Goal: Task Accomplishment & Management: Use online tool/utility

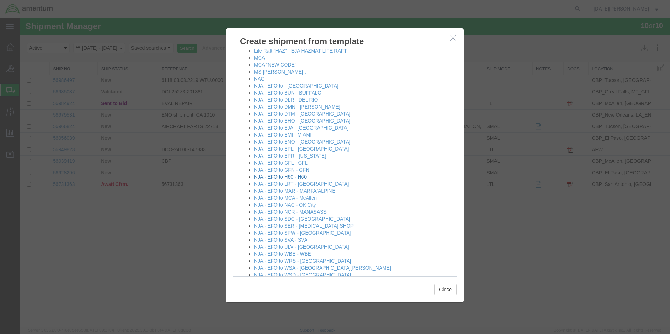
scroll to position [385, 0]
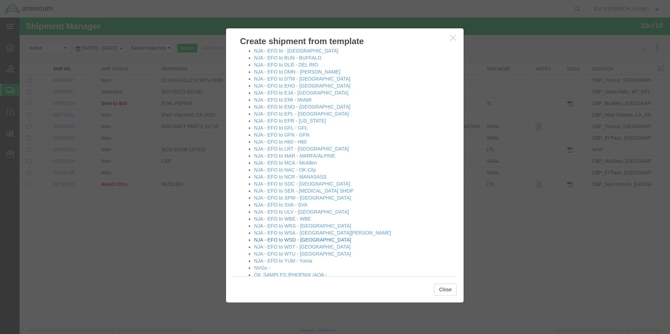
click at [305, 239] on link "NJA - EFO to WSD - [GEOGRAPHIC_DATA]" at bounding box center [302, 240] width 97 height 6
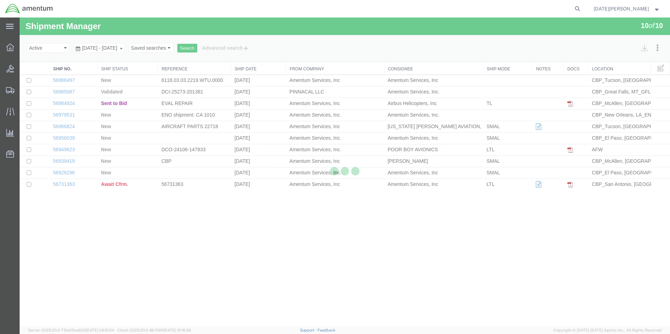
select select "49939"
select select "49946"
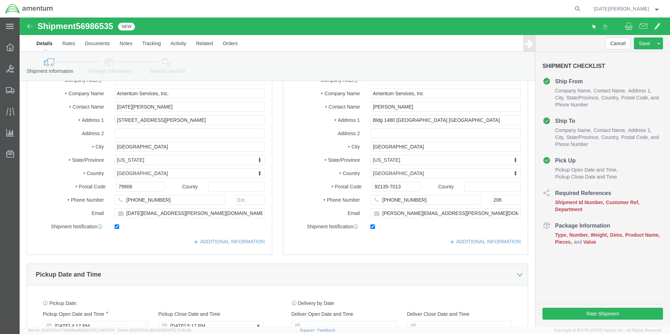
scroll to position [140, 0]
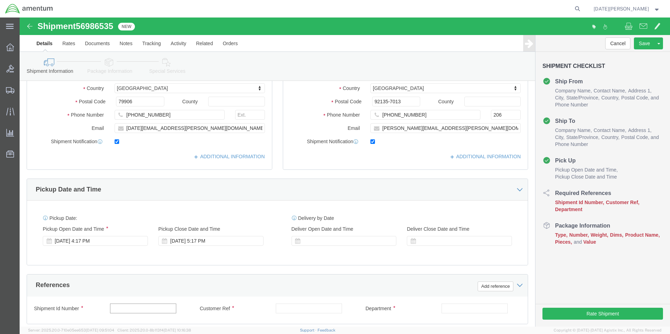
click input "text"
type input "519-006297/619-006313"
paste input "519-006297/619-006313"
type input "519-006297/619-006313"
type input "X"
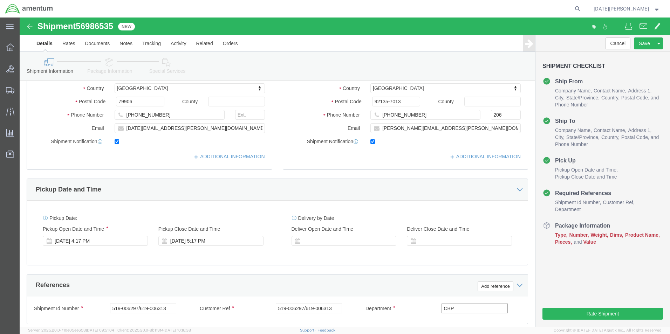
type input "CBP"
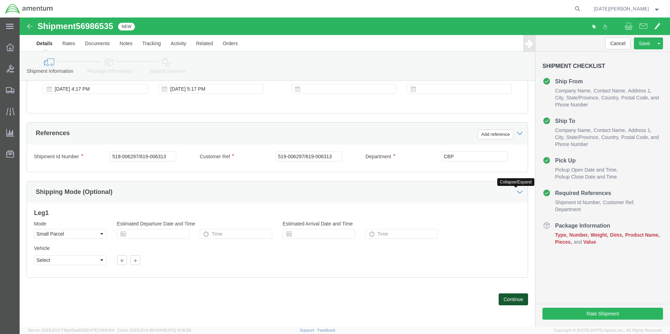
click button "Continue"
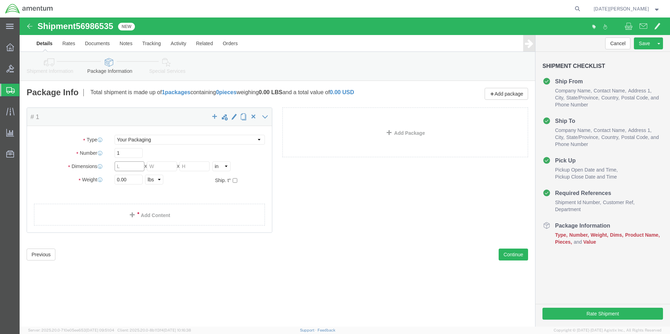
click input "text"
click div "Package Type Select Bale(s) Basket(s) Bolt(s) Bottle(s) Buckets Bulk Bundle(s) …"
click select "Select Bale(s) Basket(s) Bolt(s) Bottle(s) Buckets Bulk Bundle(s) Can(s) Cardbo…"
select select "MBX"
click select "Select Bale(s) Basket(s) Bolt(s) Bottle(s) Buckets Bulk Bundle(s) Can(s) Cardbo…"
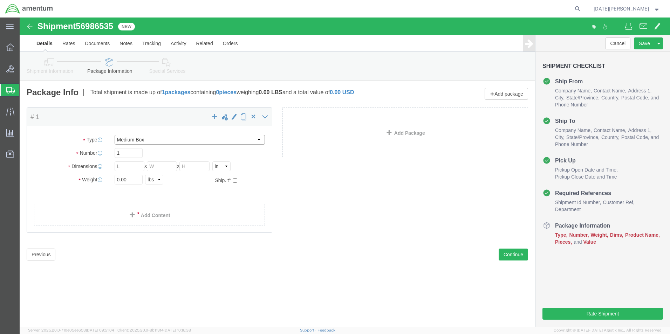
type input "13.00"
type input "11.50"
type input "2.50"
drag, startPoint x: 121, startPoint y: 164, endPoint x: 66, endPoint y: 165, distance: 55.0
click div "Weight 0.00 Select kgs lbs Ship. t°"
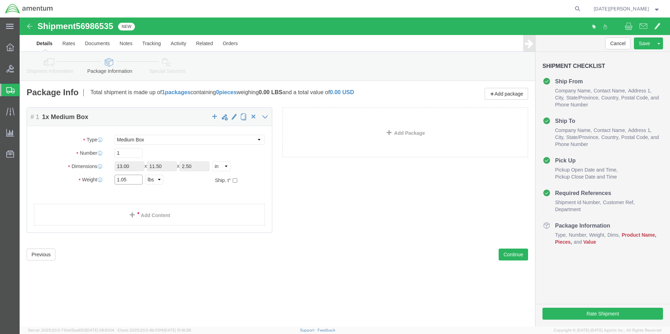
type input "1.05"
click div "# 1 1 x Medium Box Package Type Select Bale(s) Basket(s) Bolt(s) Bottle(s) Buck…"
click div "Package Type Select Bale(s) Basket(s) Bolt(s) Bottle(s) Buckets Bulk Bundle(s) …"
click link "Add Content"
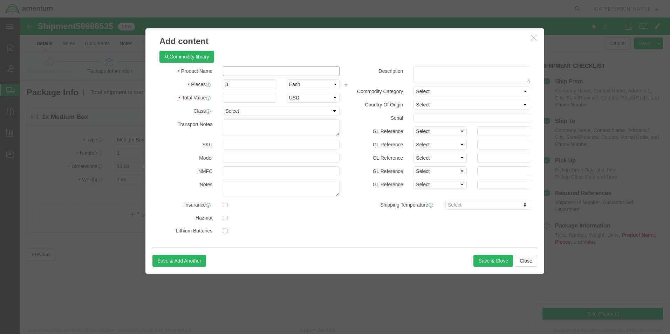
click input "text"
type input "AIRCRAFT REP KIT"
type input "1"
type input "500"
select select "USD"
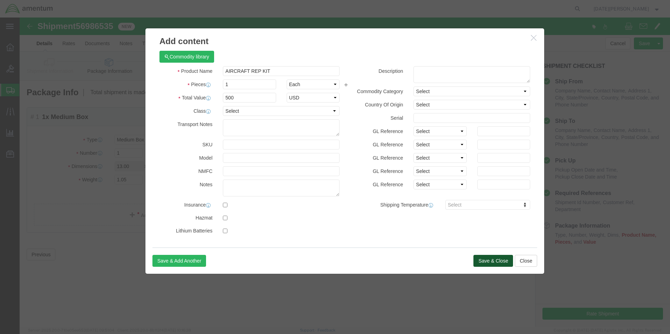
click button "Save & Close"
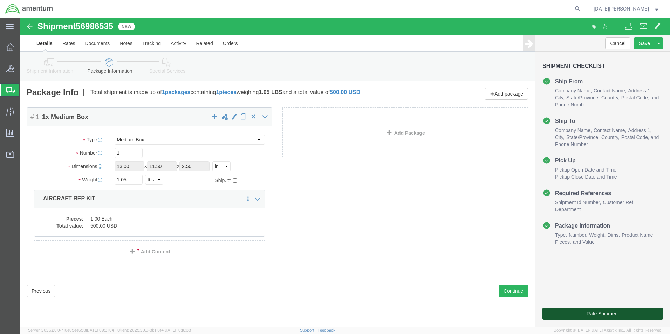
click button "Rate Shipment"
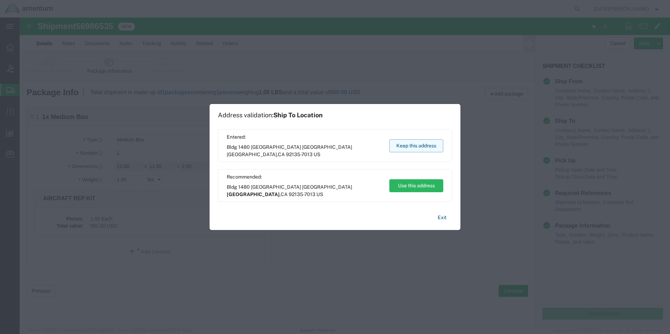
click at [401, 147] on button "Keep this address" at bounding box center [416, 145] width 54 height 13
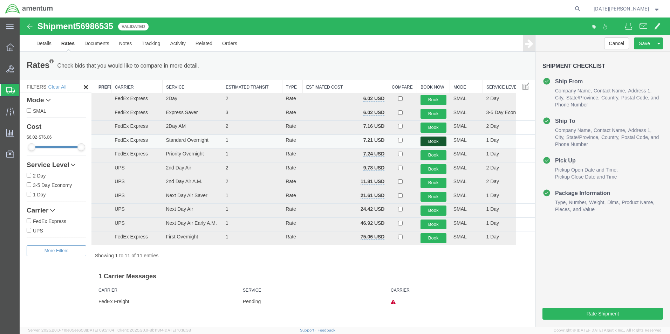
click at [429, 144] on button "Book" at bounding box center [433, 142] width 26 height 10
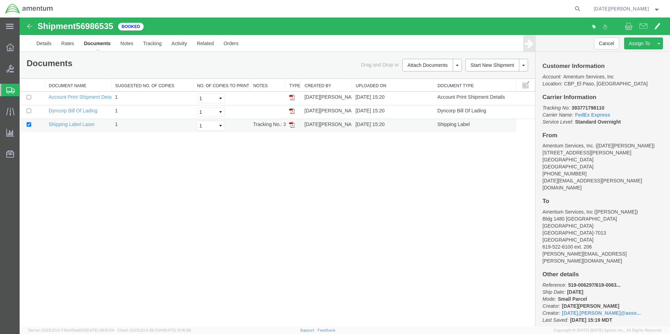
click at [289, 126] on img at bounding box center [292, 125] width 6 height 6
click at [0, 0] on span "Create from Template" at bounding box center [0, 0] width 0 height 0
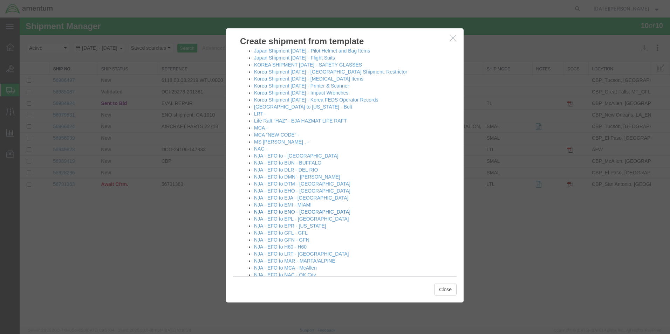
scroll to position [420, 0]
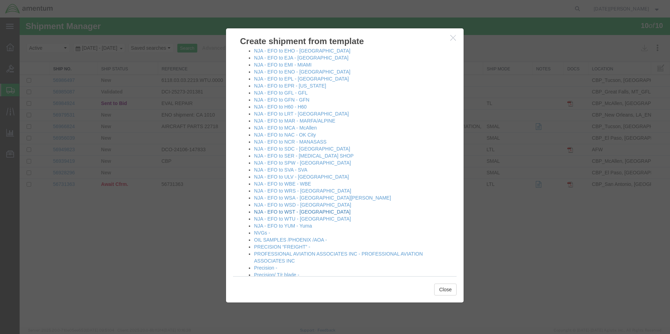
click at [308, 211] on link "NJA - EFO to WST - [GEOGRAPHIC_DATA]" at bounding box center [302, 212] width 96 height 6
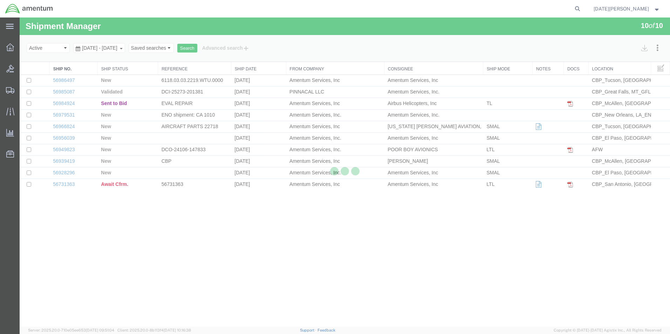
select select "49939"
select select "49945"
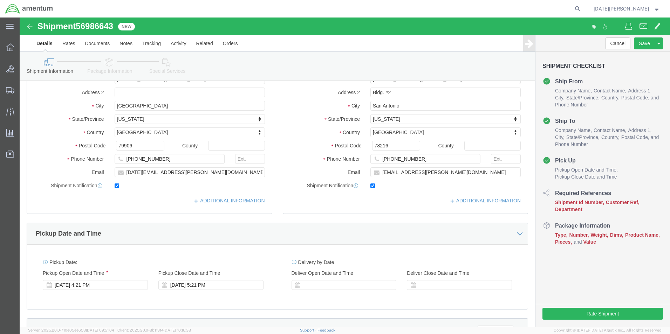
scroll to position [280, 0]
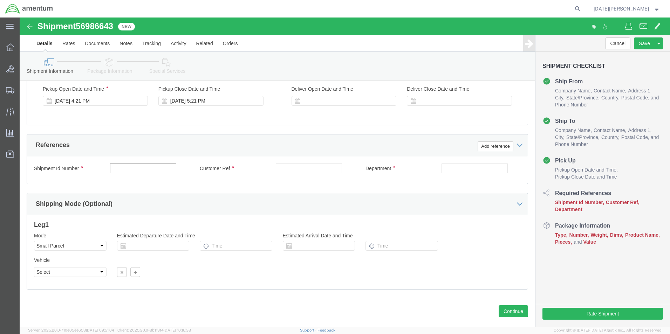
click input "text"
type input "561-006242"
paste input "561-006242"
type input "561-006242"
type input "CBP"
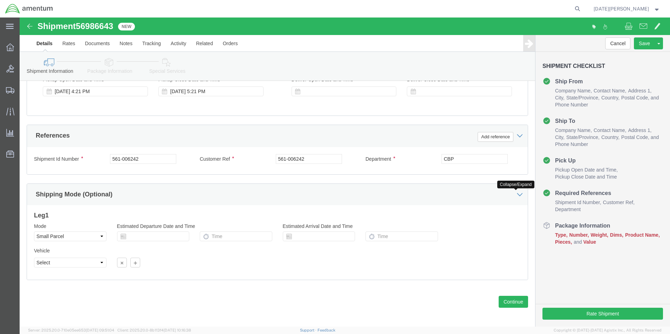
scroll to position [292, 0]
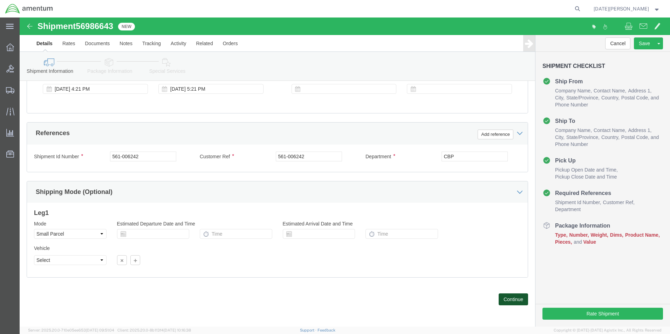
click button "Continue"
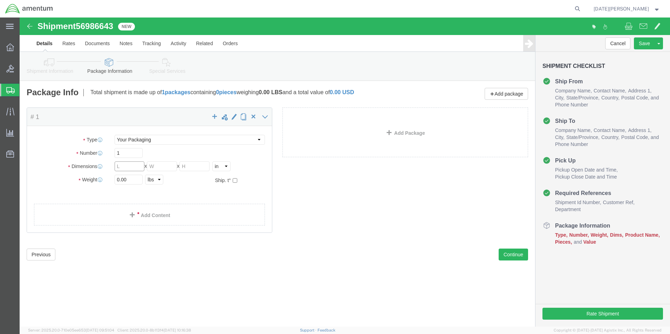
click input "text"
drag, startPoint x: 138, startPoint y: 122, endPoint x: 137, endPoint y: 126, distance: 3.9
click select "Select Bale(s) Basket(s) Bolt(s) Bottle(s) Buckets Bulk Bundle(s) Can(s) Cardbo…"
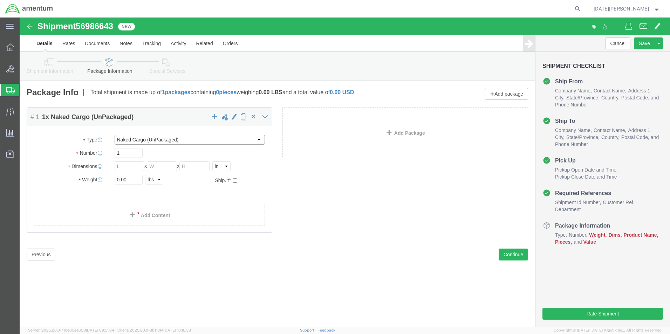
select select "PAK"
click select "Select Bale(s) Basket(s) Bolt(s) Bottle(s) Buckets Bulk Bundle(s) Can(s) Cardbo…"
type input "10.25"
type input "12.75"
type input "1.00"
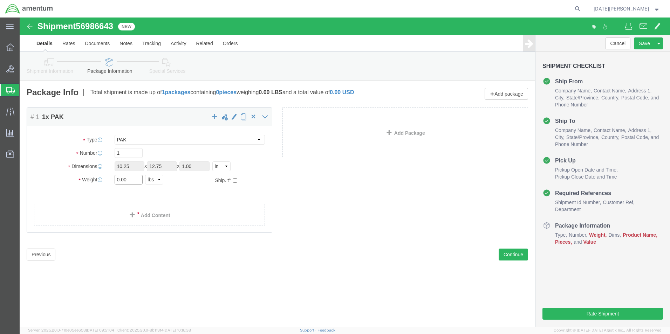
click input "0.00"
type input "0.10"
click link "Add Content"
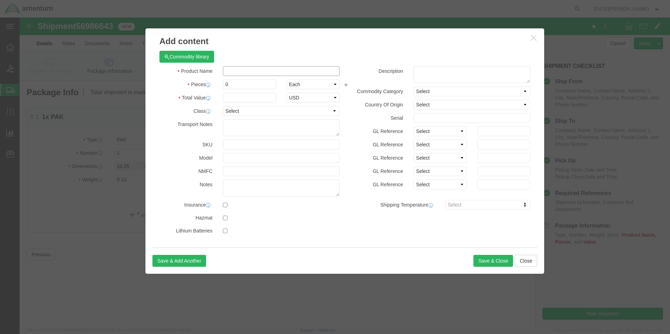
click input "text"
click input "PLATE LOCKS"
type input "PLATE LOCKS"
click input "0"
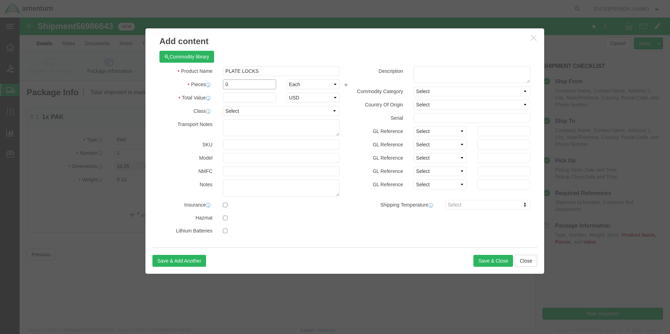
click input "0"
type input "3"
type input "100"
select select "USD"
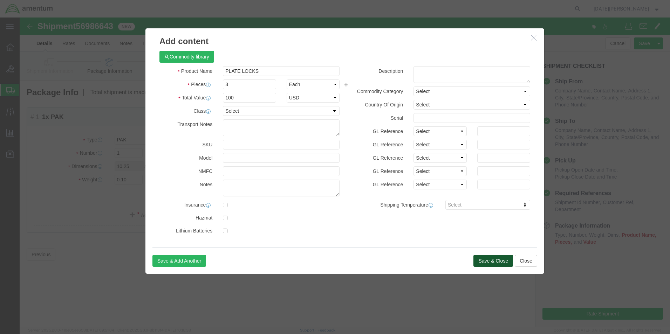
click button "Save & Close"
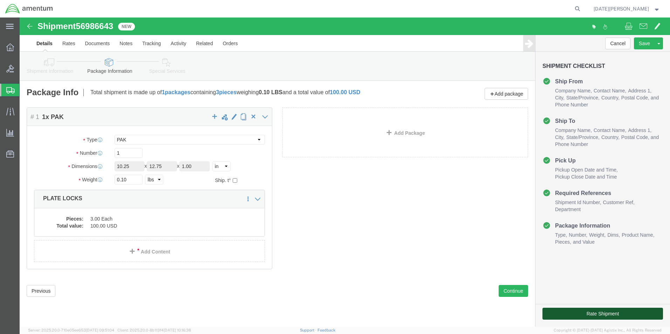
click button "Rate Shipment"
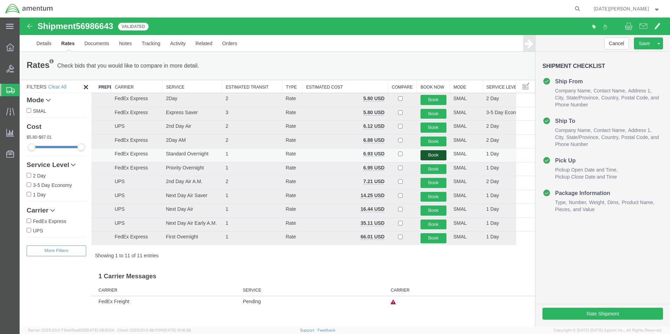
click at [439, 156] on button "Book" at bounding box center [433, 155] width 26 height 10
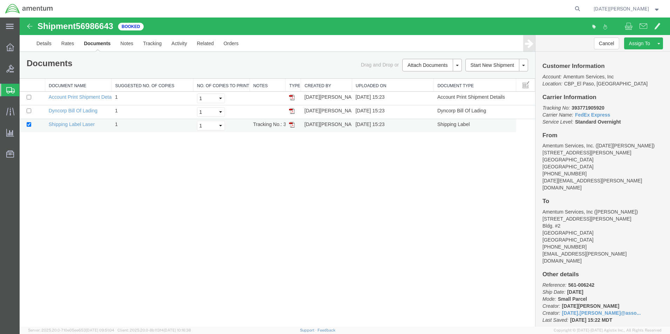
click at [297, 126] on td at bounding box center [292, 126] width 15 height 14
click at [292, 125] on img at bounding box center [292, 125] width 6 height 6
click at [0, 0] on span "Create from Template" at bounding box center [0, 0] width 0 height 0
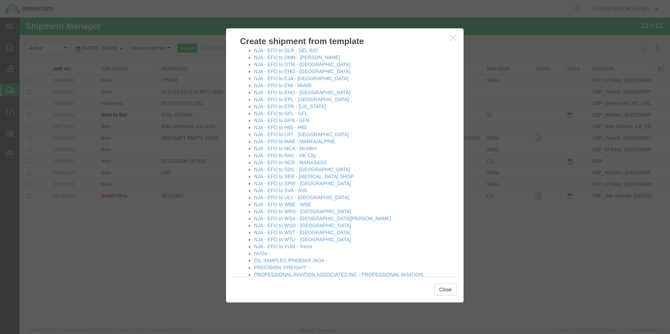
scroll to position [420, 0]
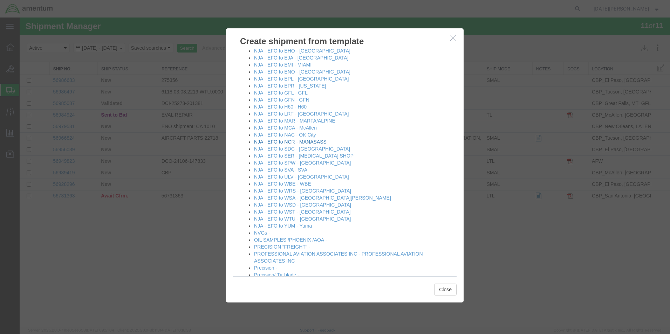
click at [286, 140] on link "NJA - EFO to NCR - MANASASS" at bounding box center [290, 142] width 73 height 6
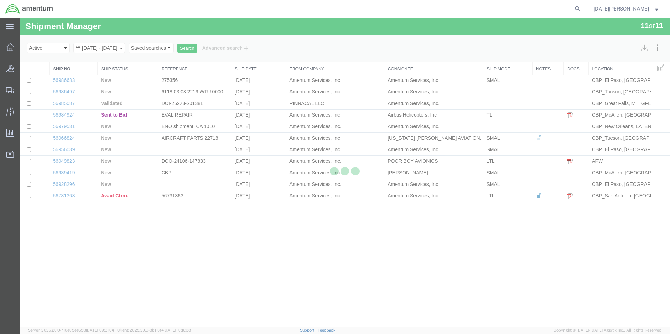
select select "49939"
select select "49925"
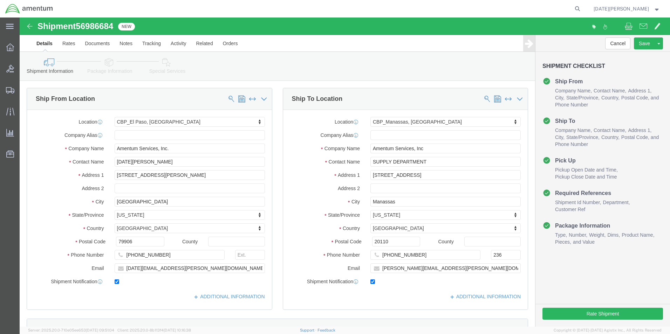
scroll to position [245, 0]
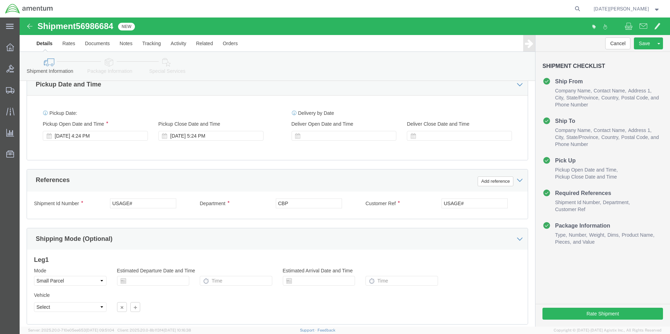
drag, startPoint x: 131, startPoint y: 178, endPoint x: 84, endPoint y: 189, distance: 48.4
click div "Shipment Id Number USAGE# Department CBP Customer Ref USAGE# Select Account Typ…"
drag, startPoint x: 84, startPoint y: 189, endPoint x: 123, endPoint y: 186, distance: 39.0
click input "USAGE#"
drag, startPoint x: 123, startPoint y: 186, endPoint x: 83, endPoint y: 191, distance: 40.2
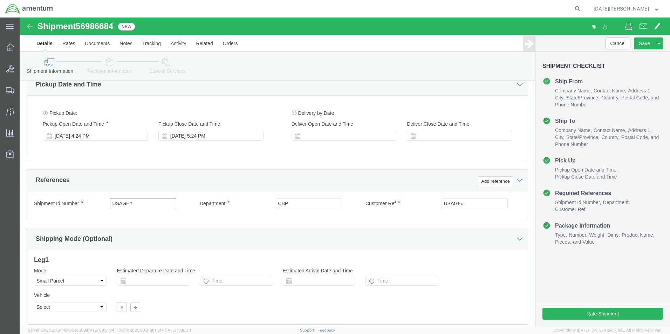
click div "Shipment Id Number USAGE#"
paste input "text"
type input "622-006527"
click div "Shipment Id Number 622-006527 Department CBP Customer Ref USAGE# Select Account…"
click input "USAGE#"
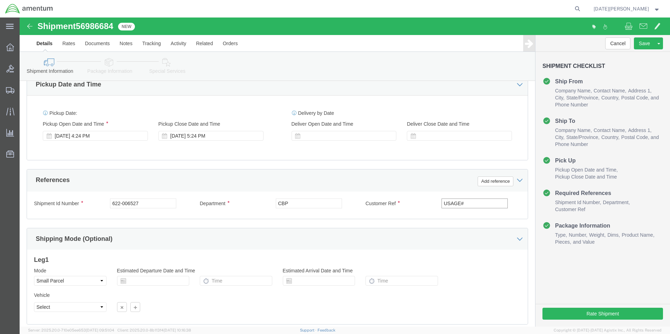
click input "USAGE#"
paste input "622-006527"
type input "622-006527"
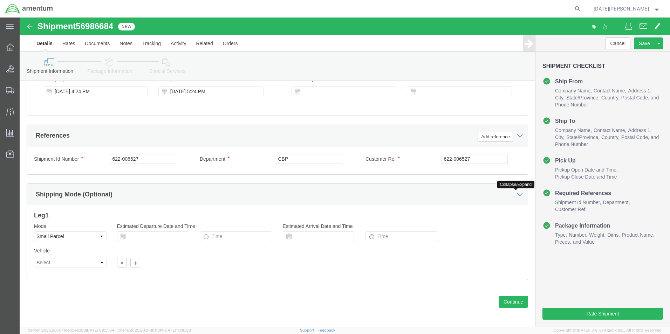
scroll to position [292, 0]
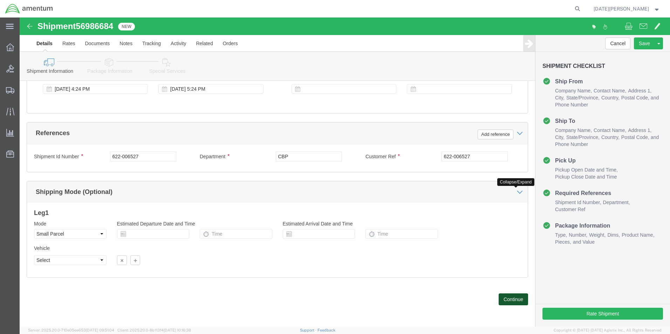
click button "Continue"
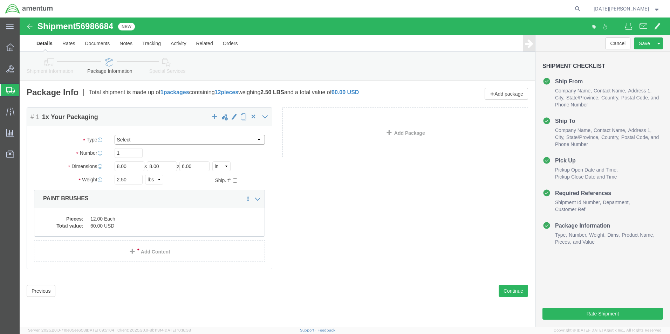
click select "Select Bale(s) Basket(s) Bolt(s) Bottle(s) Buckets Bulk Bundle(s) Can(s) Cardbo…"
select select "PAK"
click select "Select Bale(s) Basket(s) Bolt(s) Bottle(s) Buckets Bulk Bundle(s) Can(s) Cardbo…"
type input "10.25"
type input "12.75"
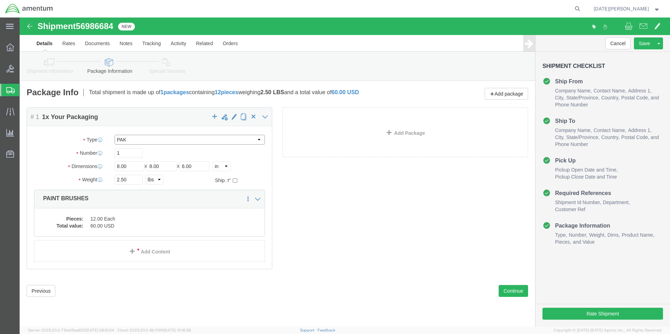
type input "1.00"
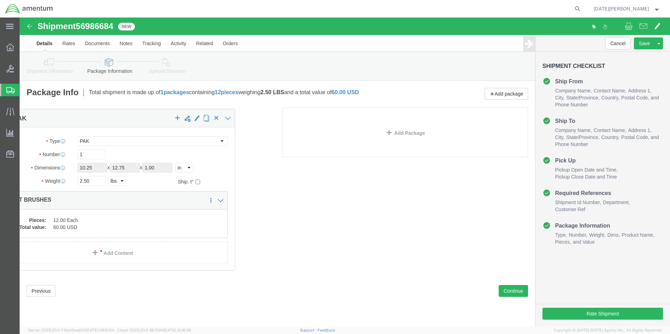
drag, startPoint x: 123, startPoint y: 163, endPoint x: 86, endPoint y: 164, distance: 36.8
click div "Package Content # 1 1 x PAK Package Type Select Bale(s) Basket(s) Bolt(s) Bottl…"
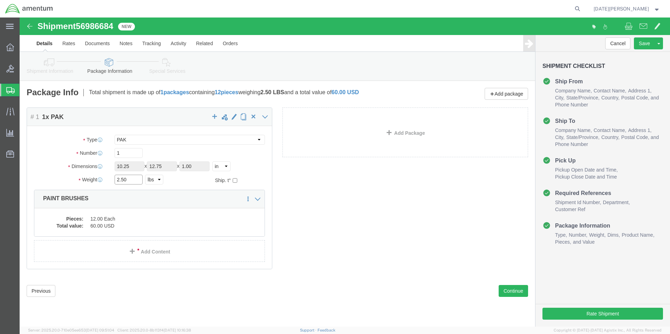
click input "2.50"
type input "0.35"
click div "Pieces: 12.00 Each Total value: 60.00 USD"
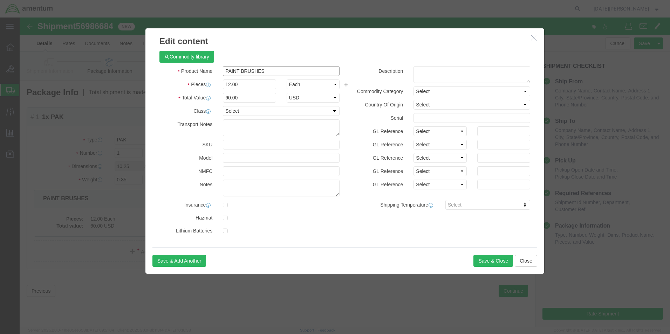
click input "PAINT BRUSHES"
type input "PIN LOCKS"
type input "5"
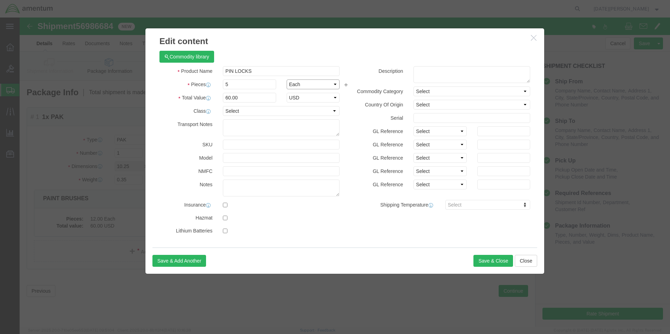
type input "25"
type input "100"
select select "USD"
click button "Save & Close"
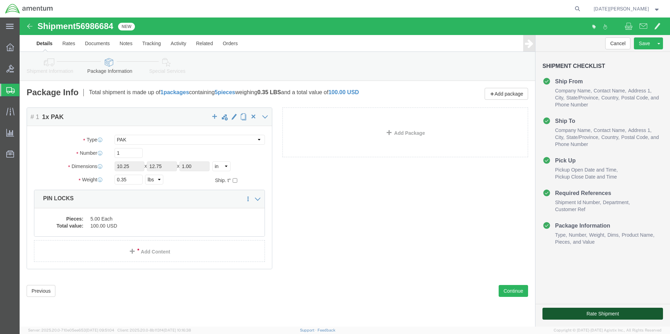
click button "Rate Shipment"
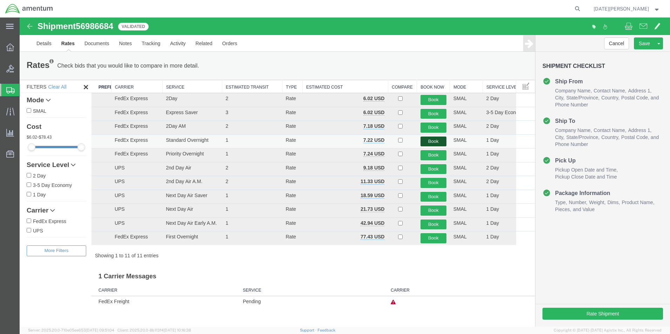
click at [438, 141] on button "Book" at bounding box center [433, 142] width 26 height 10
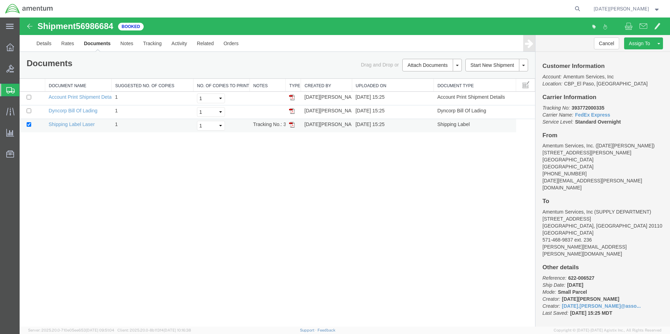
click at [291, 127] on img at bounding box center [292, 125] width 6 height 6
click at [0, 0] on span "Create from Template" at bounding box center [0, 0] width 0 height 0
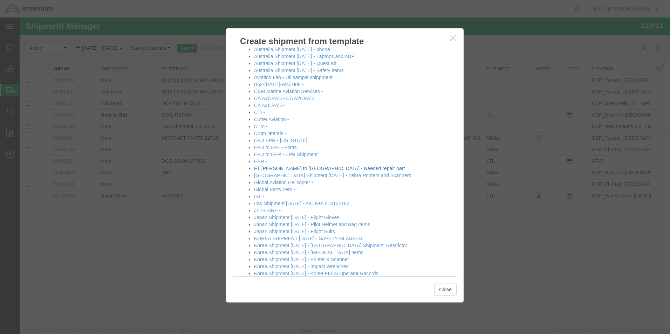
scroll to position [105, 0]
click at [304, 157] on link "EFO to EPR - EPR Shipment" at bounding box center [285, 156] width 63 height 6
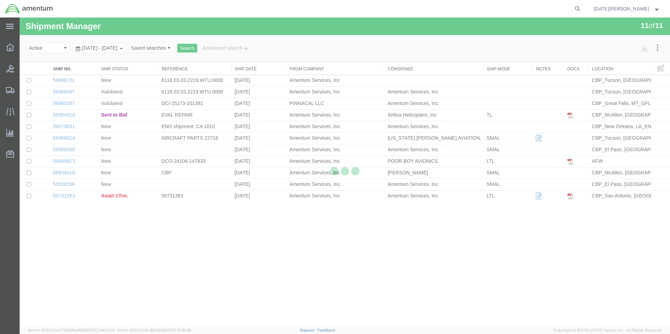
select select "49939"
select select "49933"
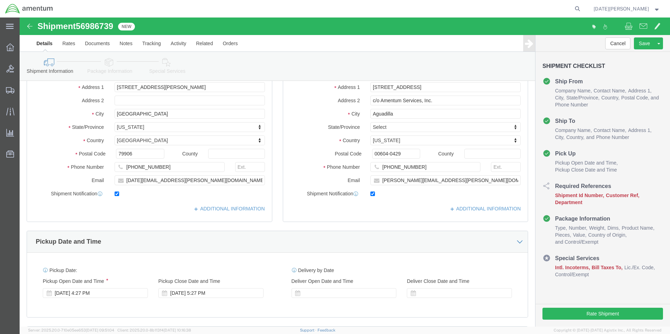
scroll to position [245, 0]
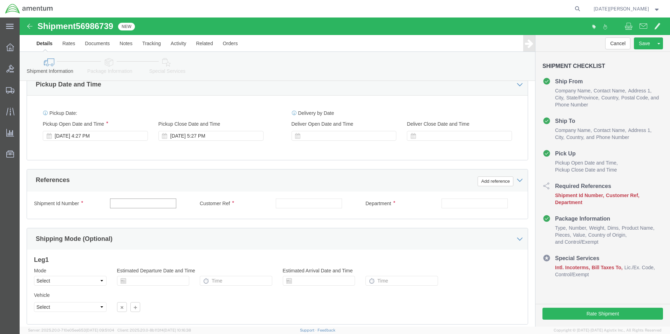
click input "text"
paste input "622-00652"
type input "573-006487"
paste input "573-006487"
type input "573-006487"
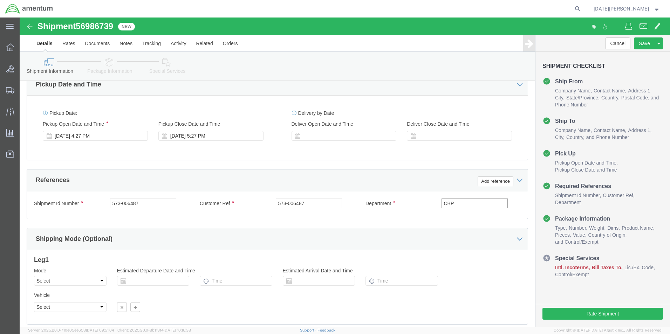
type input "CBP"
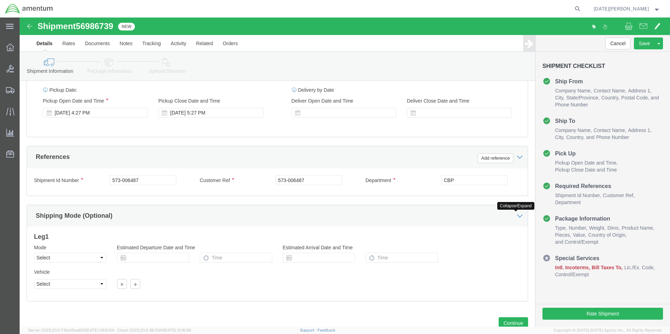
scroll to position [292, 0]
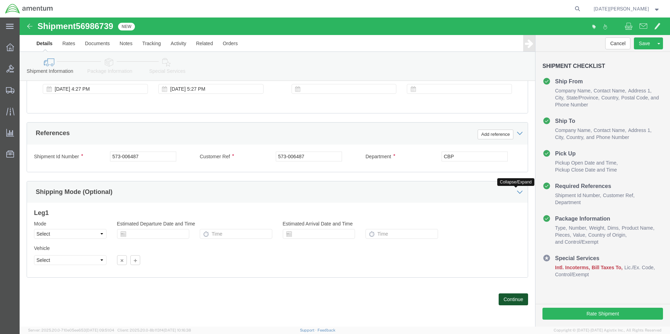
click button "Continue"
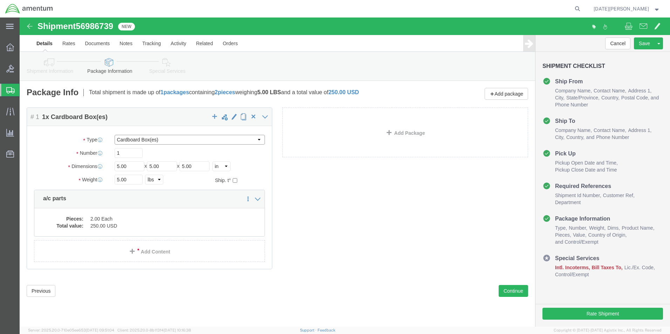
click select "Select BCK Boxes Bale(s) Basket(s) Bolt(s) Bottle(s) Buckets Bulk Bundle(s) Can…"
drag, startPoint x: 117, startPoint y: 153, endPoint x: 78, endPoint y: 156, distance: 39.3
click div "Package Type Select BCK Boxes Bale(s) Basket(s) Bolt(s) Bottle(s) Buckets Bulk …"
type input "11"
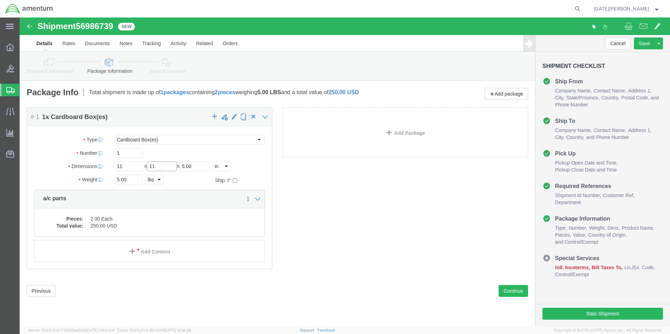
type input "11"
type input "5.30"
click div "Save in commodity library Clone this content Delete this content a/c parts"
click dd "2.00 Each"
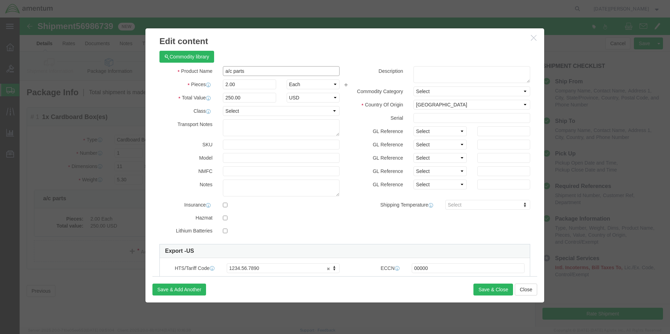
click input "a/c parts"
type input "BLOWER ASSY"
type input "1"
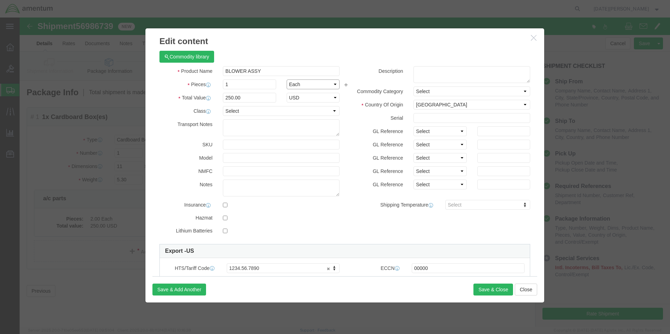
type input "125"
type input "500"
select select "USD"
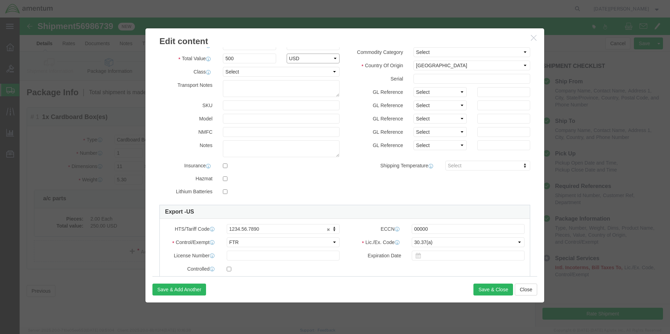
scroll to position [119, 0]
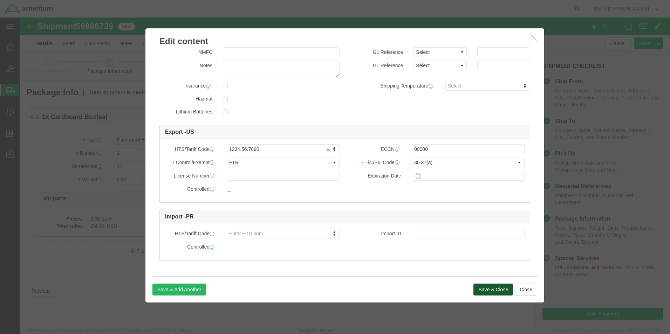
click button "Save & Close"
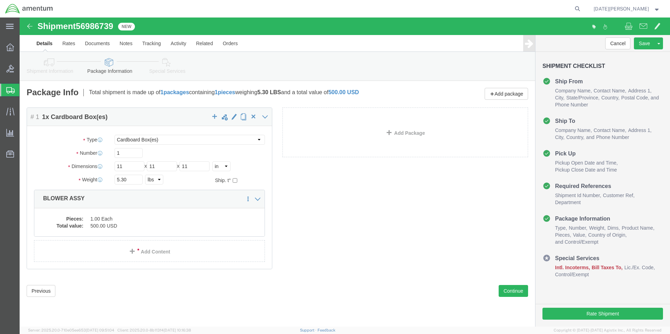
click div "Shipment 56986739 New Details Rates Documents Notes Tracking Activity Related O…"
click button "Continue"
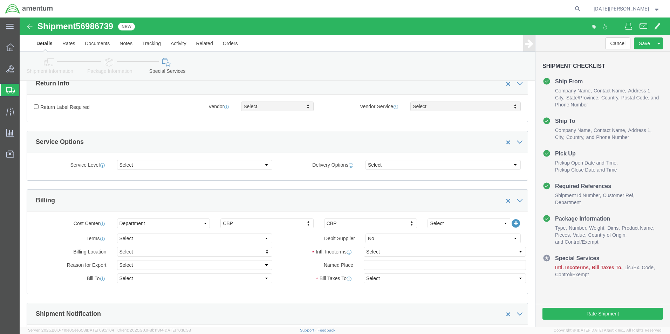
scroll to position [210, 0]
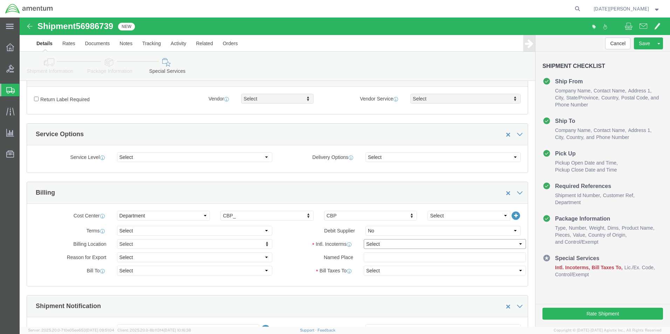
click select "Select Carriage Insurance Paid Carriage Paid To Cost and Freight Cost Insurance…"
select select "DDP"
click select "Select Carriage Insurance Paid Carriage Paid To Cost and Freight Cost Insurance…"
select select "SHIP"
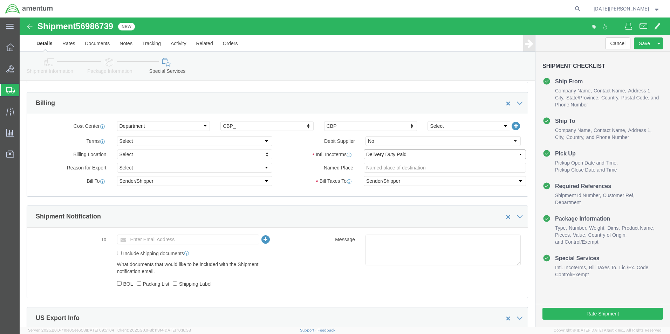
scroll to position [420, 0]
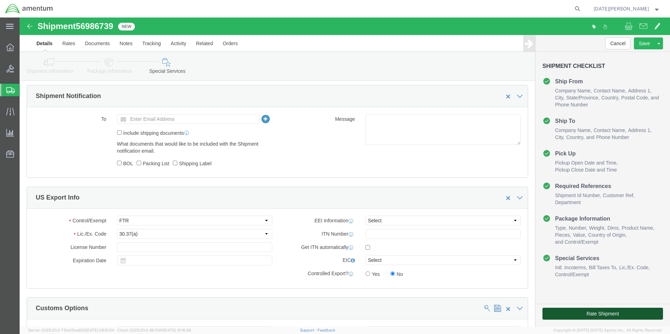
click button "Rate Shipment"
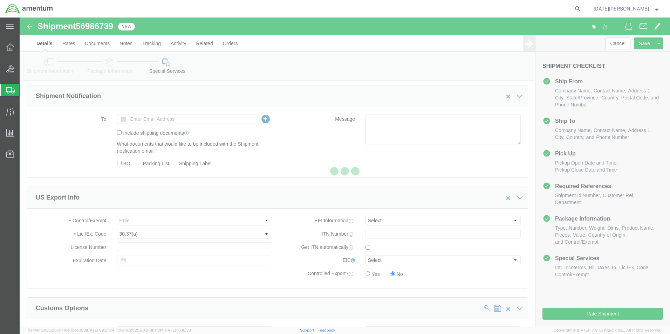
scroll to position [0, 0]
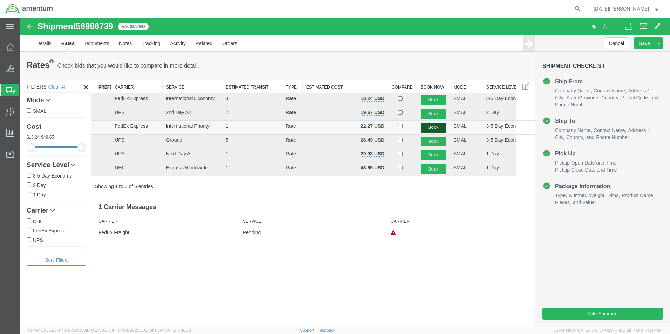
click at [433, 130] on button "Book" at bounding box center [433, 128] width 26 height 10
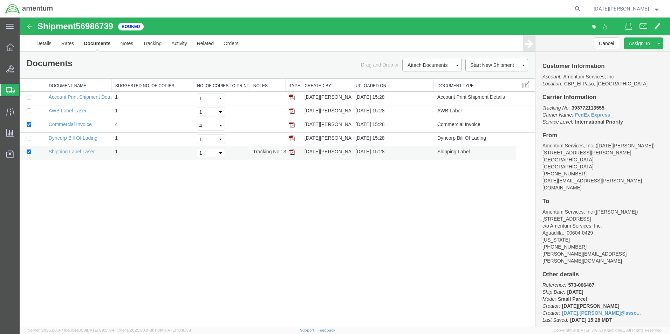
click at [289, 149] on link at bounding box center [292, 152] width 6 height 6
drag, startPoint x: 291, startPoint y: 123, endPoint x: 253, endPoint y: 180, distance: 69.1
click at [291, 123] on img at bounding box center [292, 125] width 6 height 6
drag, startPoint x: 293, startPoint y: 111, endPoint x: 310, endPoint y: 194, distance: 85.1
click at [293, 111] on img at bounding box center [292, 111] width 6 height 6
